Goal: Check status: Check status

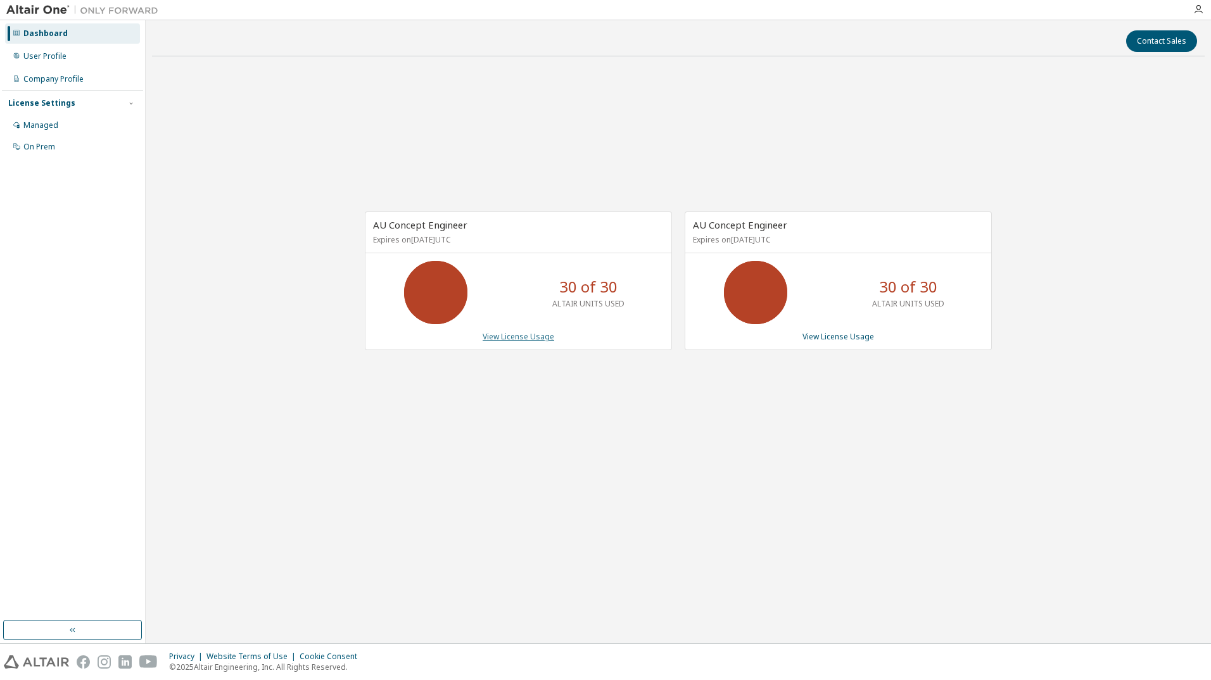
click at [517, 339] on link "View License Usage" at bounding box center [519, 336] width 72 height 11
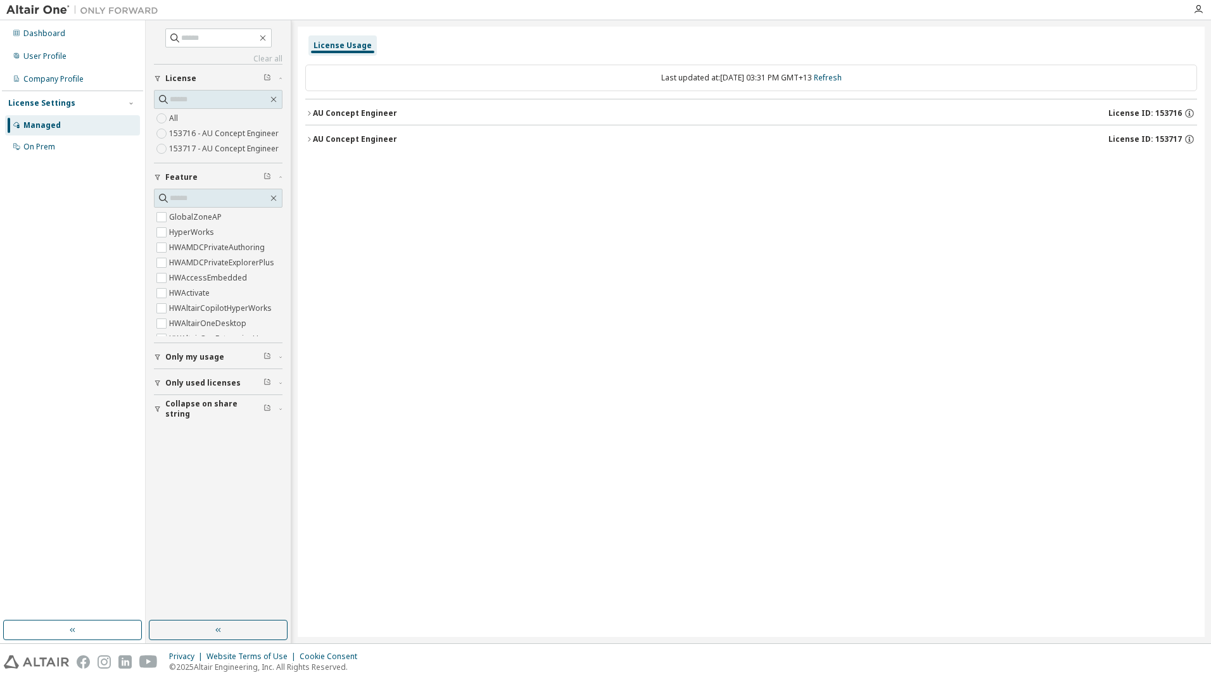
click at [445, 215] on div "License Usage Last updated at: [DATE] 03:31 PM GMT+13 Refresh AU Concept Engine…" at bounding box center [751, 332] width 907 height 611
